Goal: Information Seeking & Learning: Learn about a topic

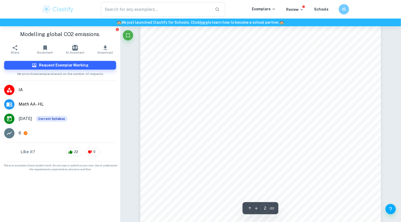
scroll to position [396, 0]
drag, startPoint x: 296, startPoint y: 64, endPoint x: 296, endPoint y: 77, distance: 13.7
click at [296, 77] on div "2 1.0 Introduction As an IB learner, I have learned to appreciate the inter-dis…" at bounding box center [260, 187] width 240 height 340
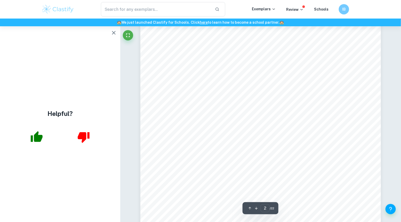
scroll to position [507, 0]
type input "4"
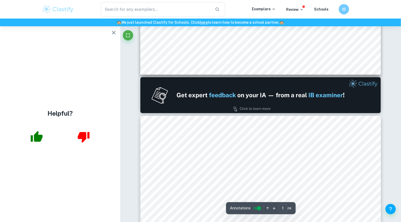
type input "2"
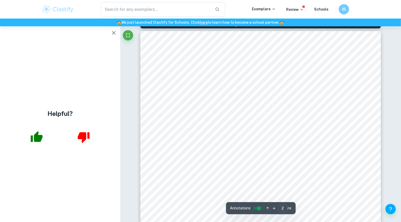
scroll to position [388, 0]
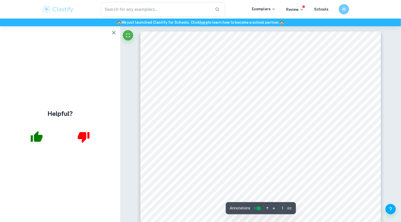
scroll to position [114, 0]
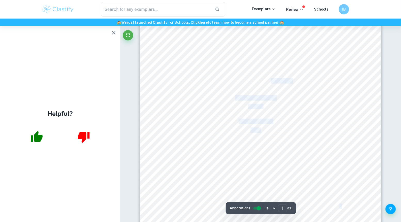
drag, startPoint x: 269, startPoint y: 68, endPoint x: 270, endPoint y: 79, distance: 10.9
click at [270, 79] on div "IBDP ESS SL IA INTERNAL ASSESSMENT May 2024 SUBJECT Environmental Systems and S…" at bounding box center [260, 73] width 240 height 311
click at [270, 79] on span "Fertility Rate across five-year intervals" at bounding box center [255, 81] width 74 height 5
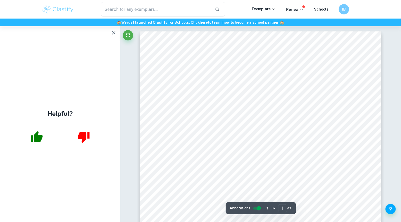
click at [55, 5] on img at bounding box center [58, 9] width 33 height 10
click at [47, 17] on div "​ Exemplars Review Schools IB" at bounding box center [200, 9] width 401 height 19
click at [50, 10] on img at bounding box center [58, 9] width 33 height 10
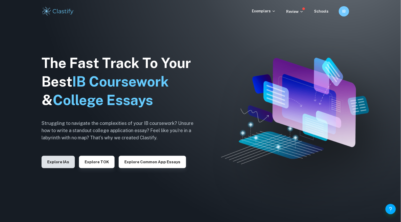
click at [66, 166] on button "Explore IAs" at bounding box center [58, 162] width 33 height 12
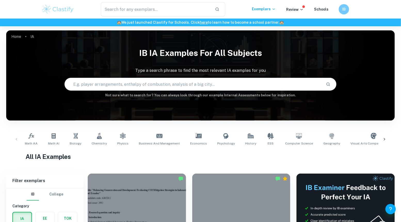
click at [225, 81] on input "text" at bounding box center [193, 84] width 257 height 14
type input "ess"
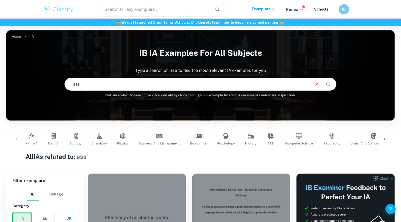
click at [89, 86] on input "ess" at bounding box center [187, 84] width 245 height 14
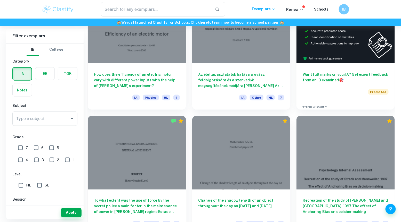
scroll to position [188, 0]
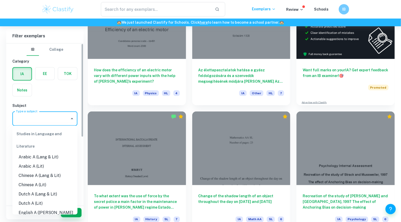
click at [50, 114] on input "Type a subject" at bounding box center [41, 119] width 53 height 10
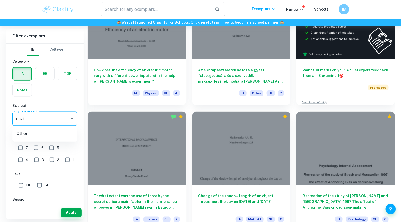
type input "env"
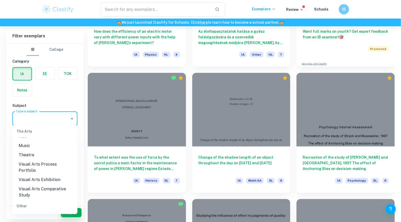
scroll to position [230, 0]
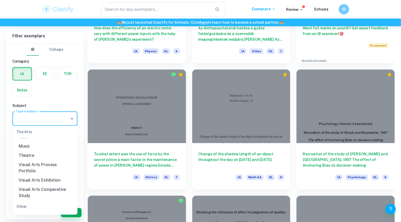
click at [42, 213] on li "ESS" at bounding box center [44, 217] width 65 height 9
type input "ESS"
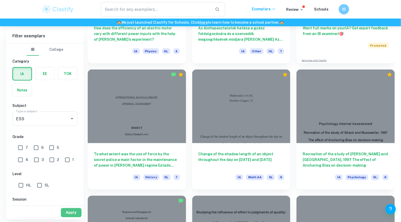
click at [71, 213] on button "Apply" at bounding box center [71, 212] width 21 height 9
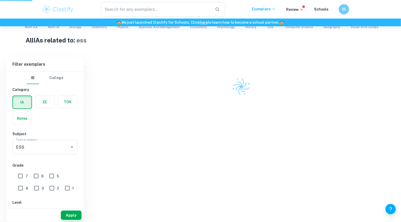
scroll to position [109, 0]
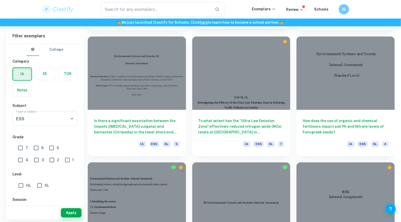
scroll to position [290, 0]
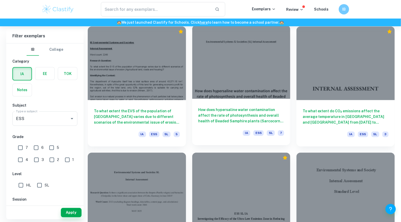
click at [244, 102] on div "How does hypersaline water contamination affect the rate of photosynthesis and …" at bounding box center [241, 122] width 98 height 46
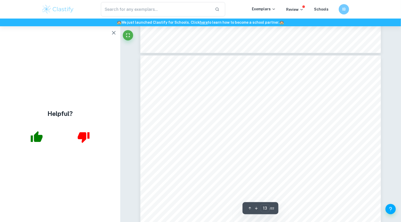
scroll to position [4435, 0]
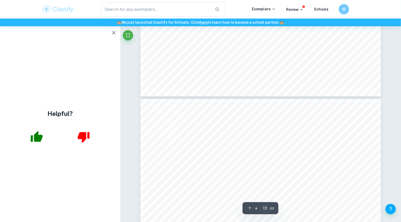
type input "14"
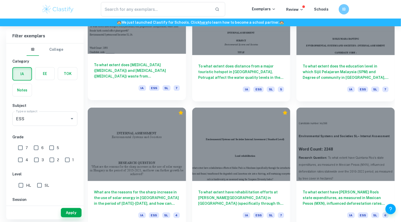
scroll to position [840, 0]
click at [156, 82] on div "To what extent does estrogen (ethinylestradiol) and progesterone (drospirenone)…" at bounding box center [137, 77] width 98 height 46
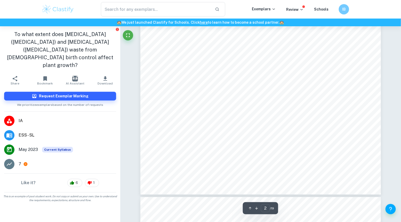
scroll to position [350, 0]
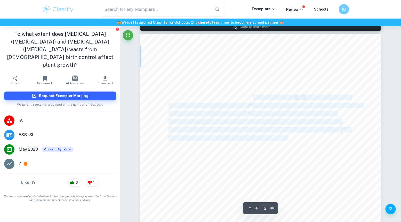
drag, startPoint x: 293, startPoint y: 95, endPoint x: 289, endPoint y: 138, distance: 43.5
click at [289, 138] on div "1.0 ENVIRONMENTAL ISSUE - Hormonal pollution in the environment Birth control i…" at bounding box center [260, 189] width 240 height 311
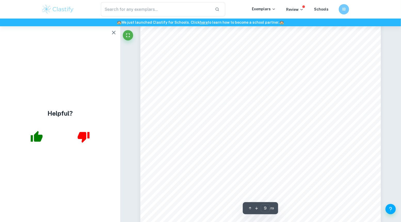
scroll to position [2664, 0]
type input "11"
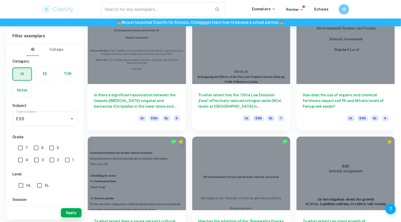
scroll to position [433, 0]
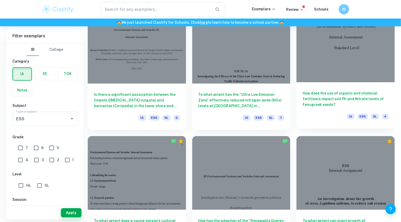
click at [303, 123] on div "How does the use of organic and chemical fertilisers impact soil Ph and Nitrate…" at bounding box center [345, 105] width 98 height 46
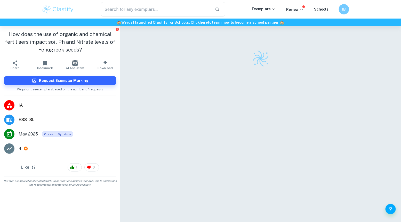
scroll to position [11, 0]
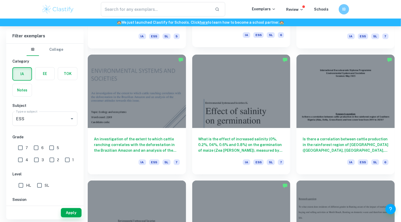
scroll to position [2157, 0]
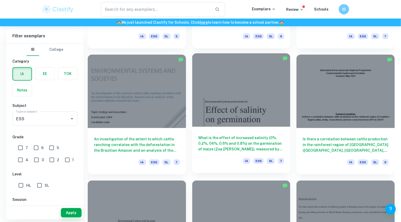
click at [239, 124] on div at bounding box center [241, 90] width 98 height 74
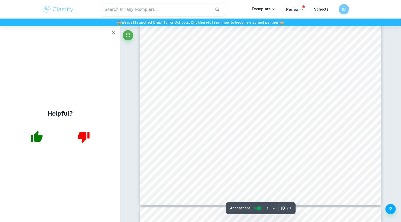
scroll to position [3285, 0]
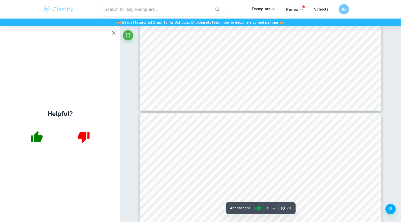
type input "11"
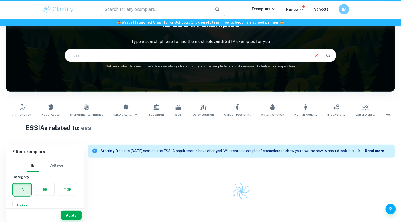
scroll to position [29, 0]
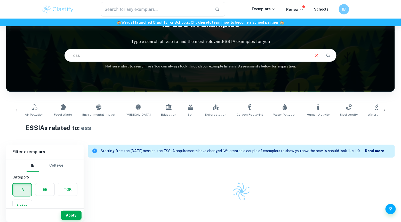
click at [88, 58] on input "ess" at bounding box center [187, 55] width 245 height 14
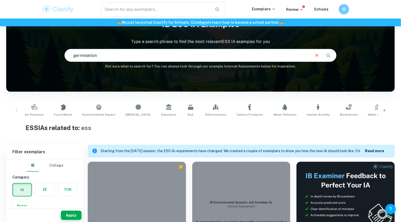
type input "germination"
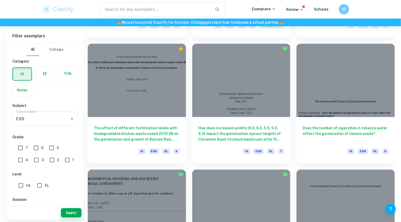
scroll to position [365, 0]
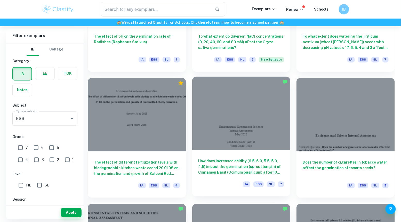
click at [230, 116] on div at bounding box center [241, 114] width 98 height 74
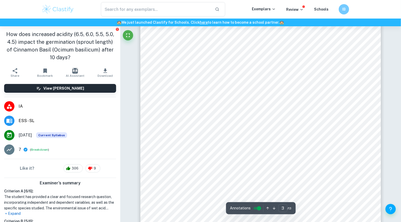
scroll to position [849, 0]
type input "4"
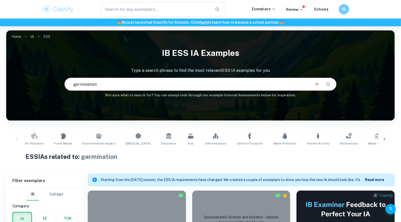
click at [127, 82] on input "germination" at bounding box center [187, 84] width 245 height 14
type input "caffeine"
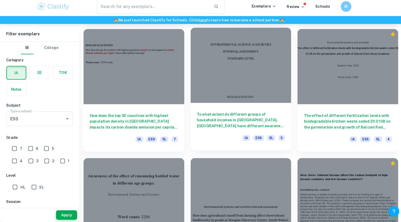
scroll to position [1422, 0]
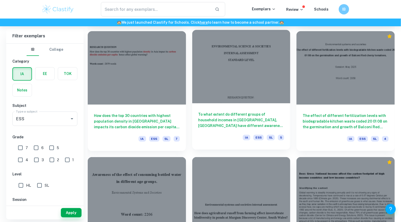
click at [261, 123] on h6 "To what extent do different groups of household incomes in Kajang, Selangor hav…" at bounding box center [241, 120] width 86 height 17
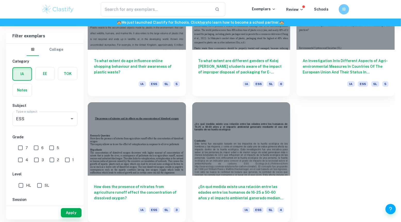
scroll to position [4256, 0]
click at [140, 118] on div at bounding box center [137, 139] width 98 height 74
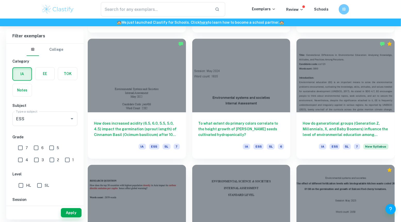
scroll to position [1289, 0]
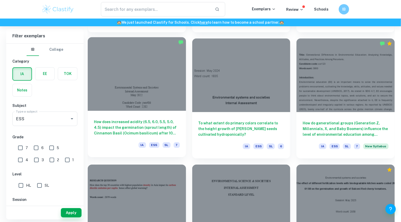
click at [121, 141] on div "How does increased acidity (6.5, 6.0, 5.5, 5.0, 4.5) impact the germination (sp…" at bounding box center [137, 134] width 98 height 46
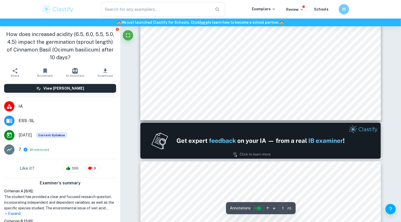
type input "2"
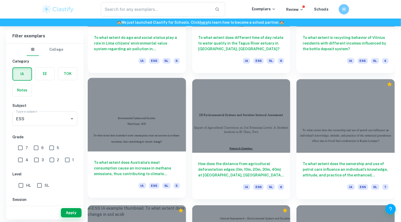
scroll to position [2006, 0]
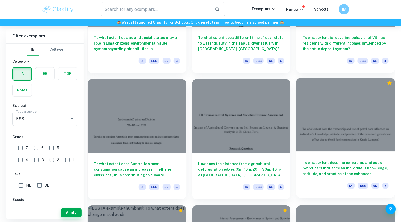
click at [319, 160] on div "To what extent does the ownership and use of petrol cars influence an individua…" at bounding box center [345, 175] width 98 height 46
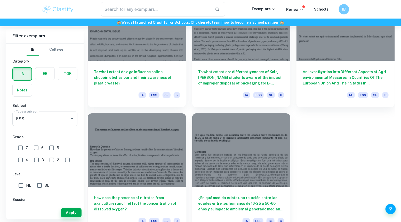
scroll to position [4256, 0]
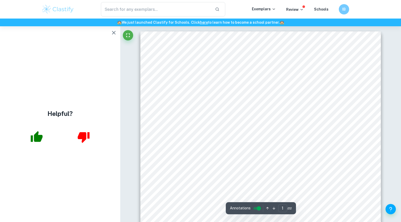
scroll to position [114, 0]
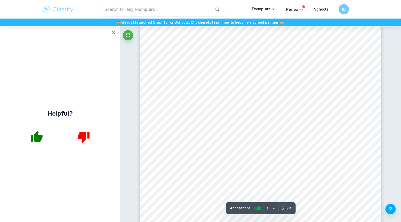
scroll to position [1781, 0]
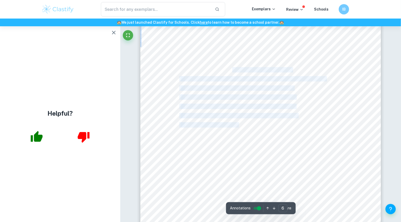
drag, startPoint x: 233, startPoint y: 68, endPoint x: 239, endPoint y: 124, distance: 57.1
click at [239, 125] on div "6 2. 10 Likert scale questions : These quantified participants' habits, prefere…" at bounding box center [260, 172] width 240 height 340
click at [239, 124] on span "How often do you try to dispose of your waste in the 'correct' bin at home?" at bounding box center [260, 125] width 153 height 5
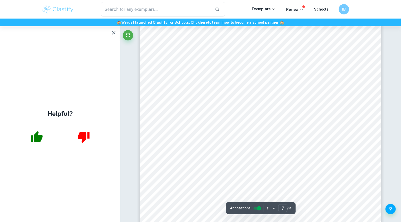
scroll to position [2159, 0]
